Goal: Task Accomplishment & Management: Use online tool/utility

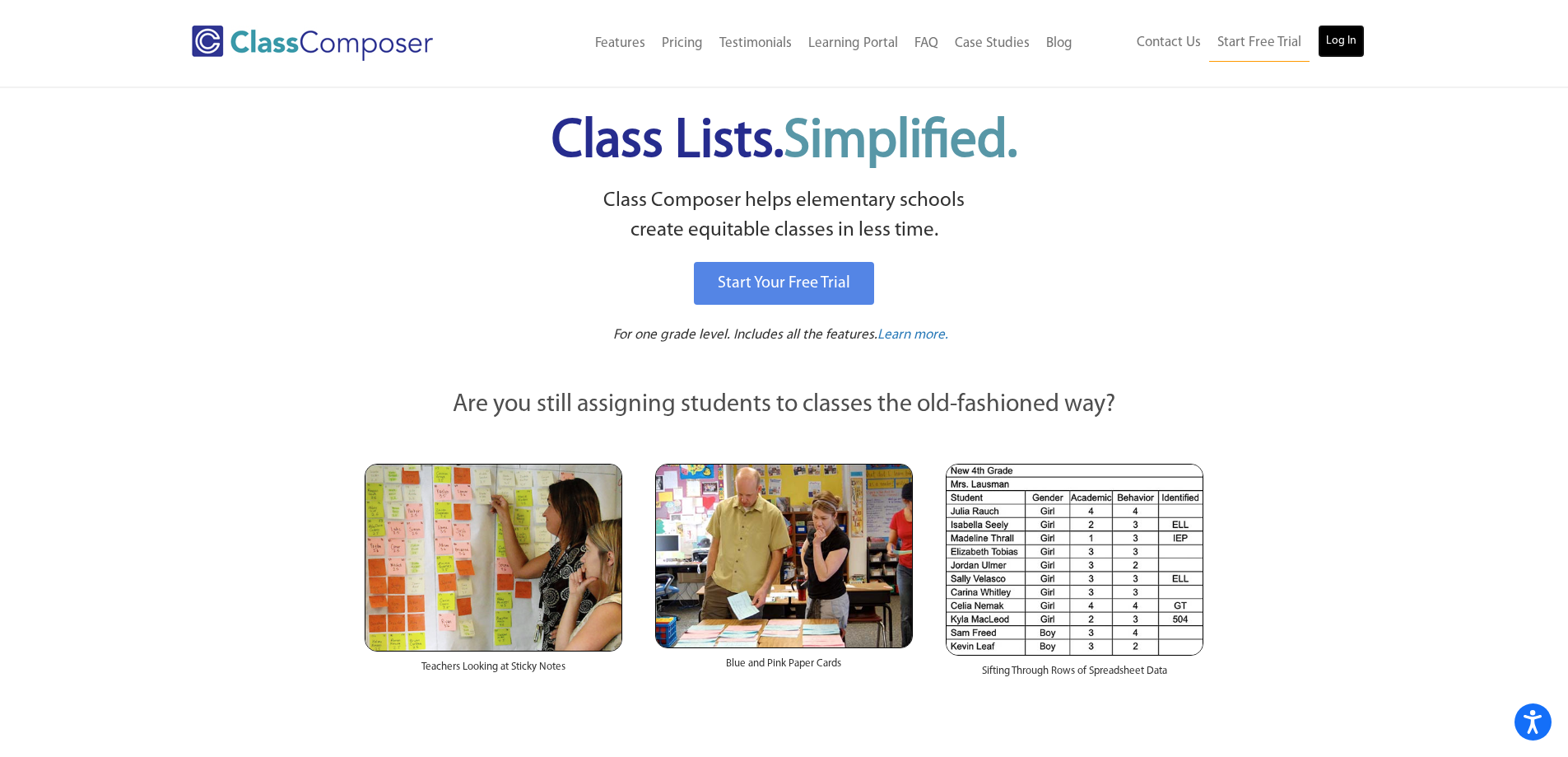
click at [1337, 43] on link "Log In" at bounding box center [1341, 41] width 47 height 33
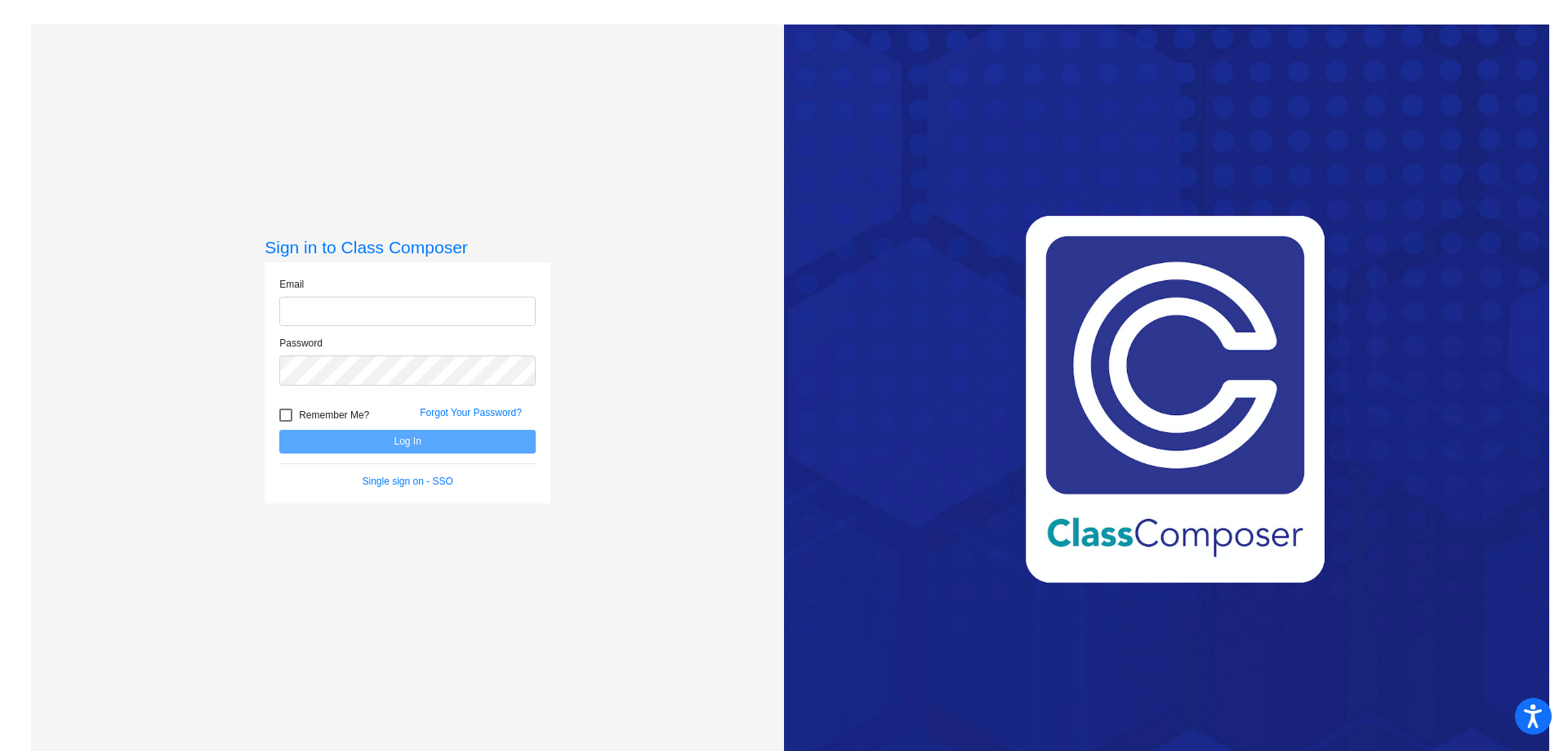
type input "stacy.cullinan@k12.wv.us"
click at [369, 438] on button "Log In" at bounding box center [407, 441] width 256 height 24
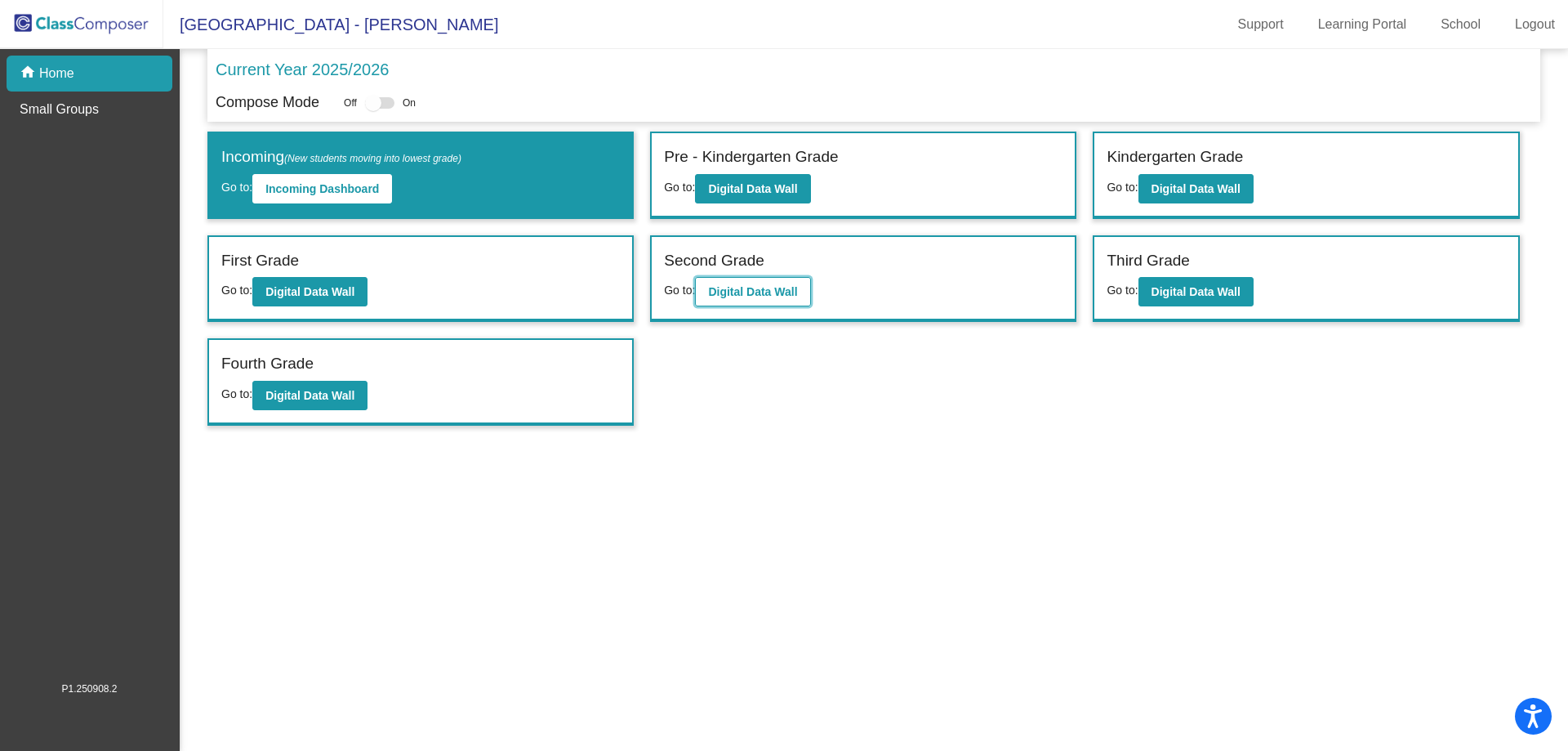
click at [764, 298] on b "Digital Data Wall" at bounding box center [752, 291] width 89 height 13
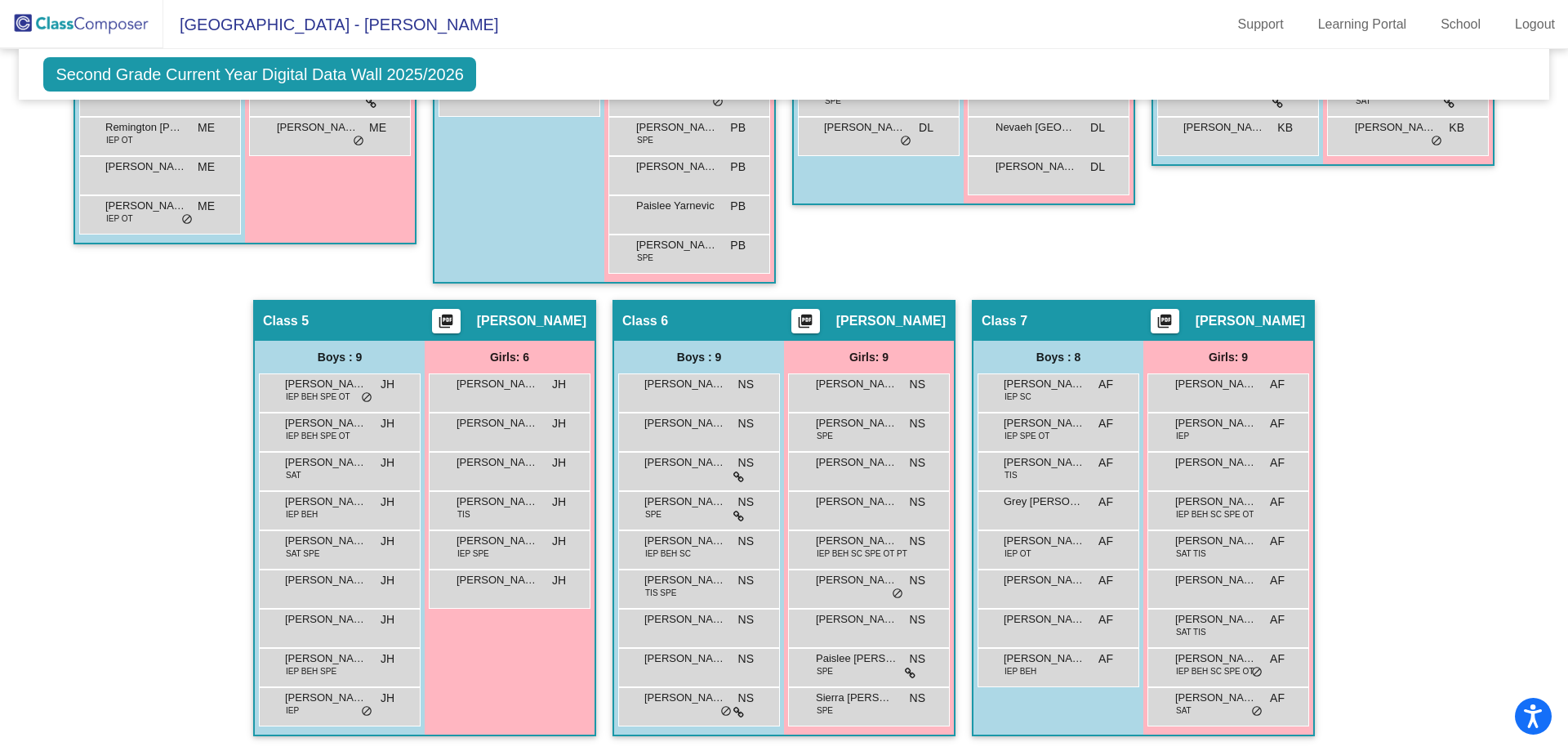
scroll to position [725, 0]
